Goal: Navigation & Orientation: Find specific page/section

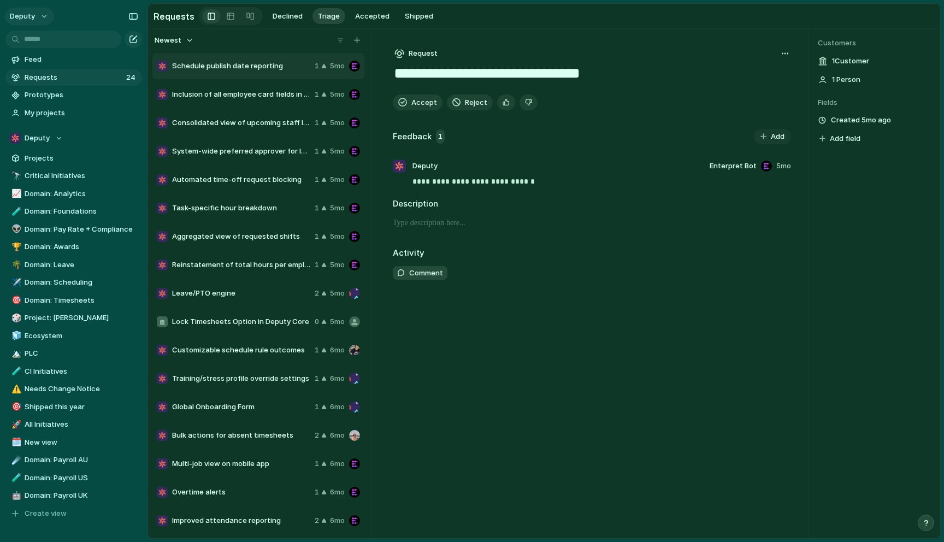
click at [33, 20] on span "deputy" at bounding box center [22, 16] width 25 height 11
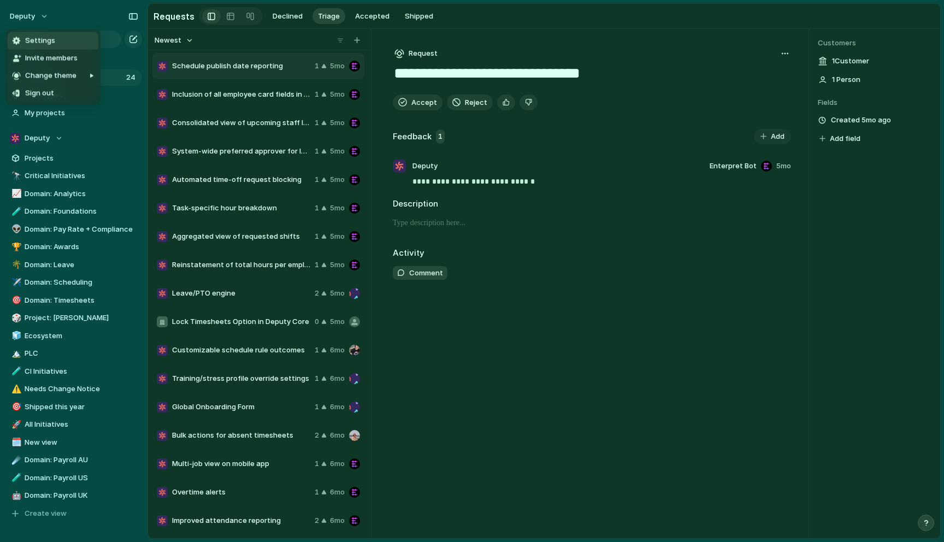
click at [45, 40] on span "Settings" at bounding box center [40, 40] width 30 height 11
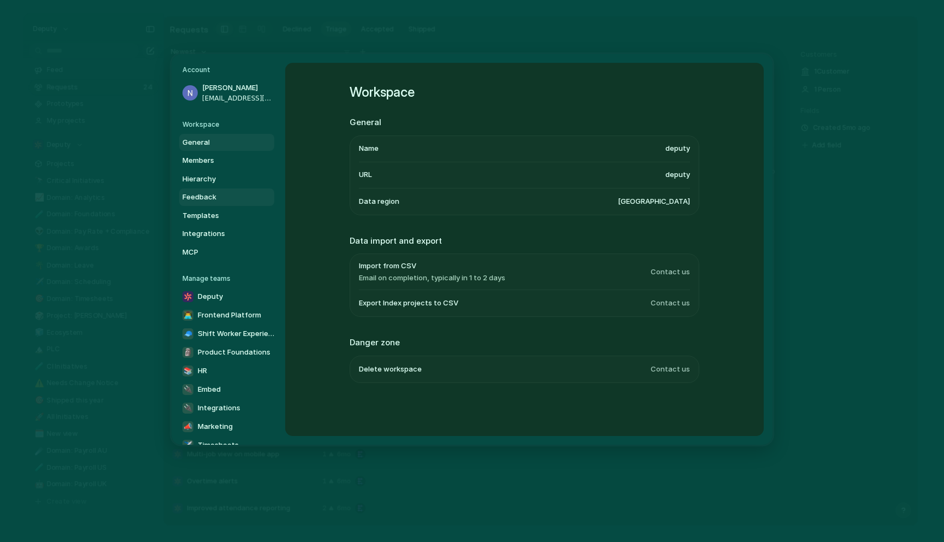
click at [204, 197] on span "Feedback" at bounding box center [217, 197] width 70 height 11
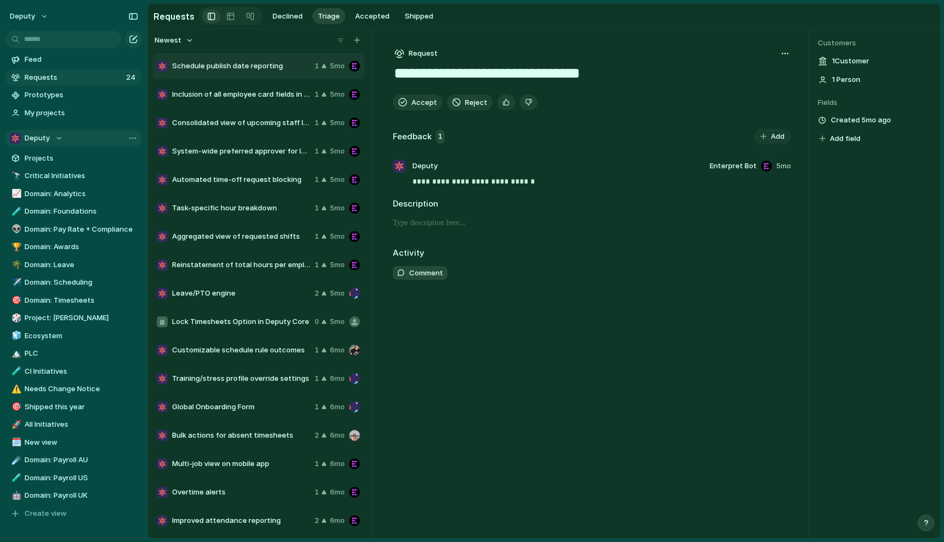
click at [40, 143] on span "Deputy" at bounding box center [37, 138] width 25 height 11
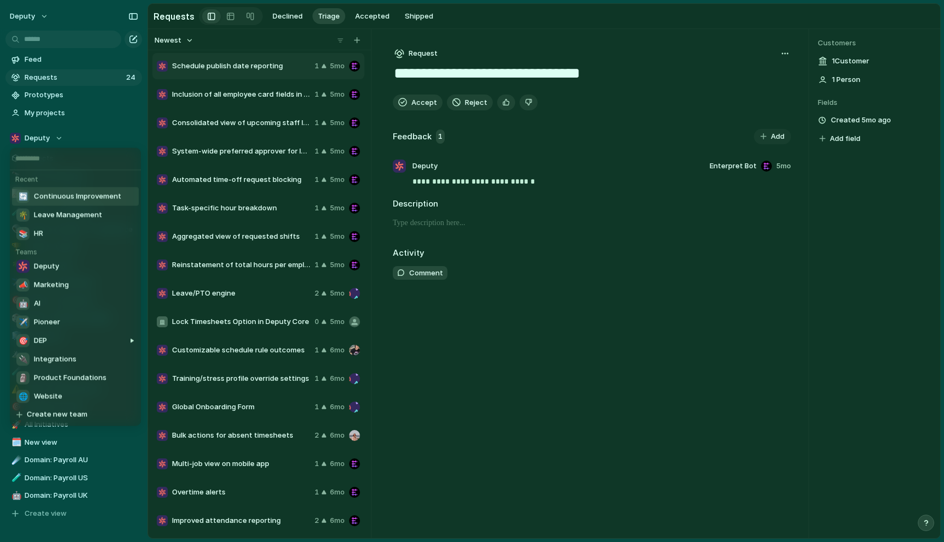
click at [64, 197] on span "Continuous Improvement" at bounding box center [77, 196] width 87 height 11
